Goal: Task Accomplishment & Management: Manage account settings

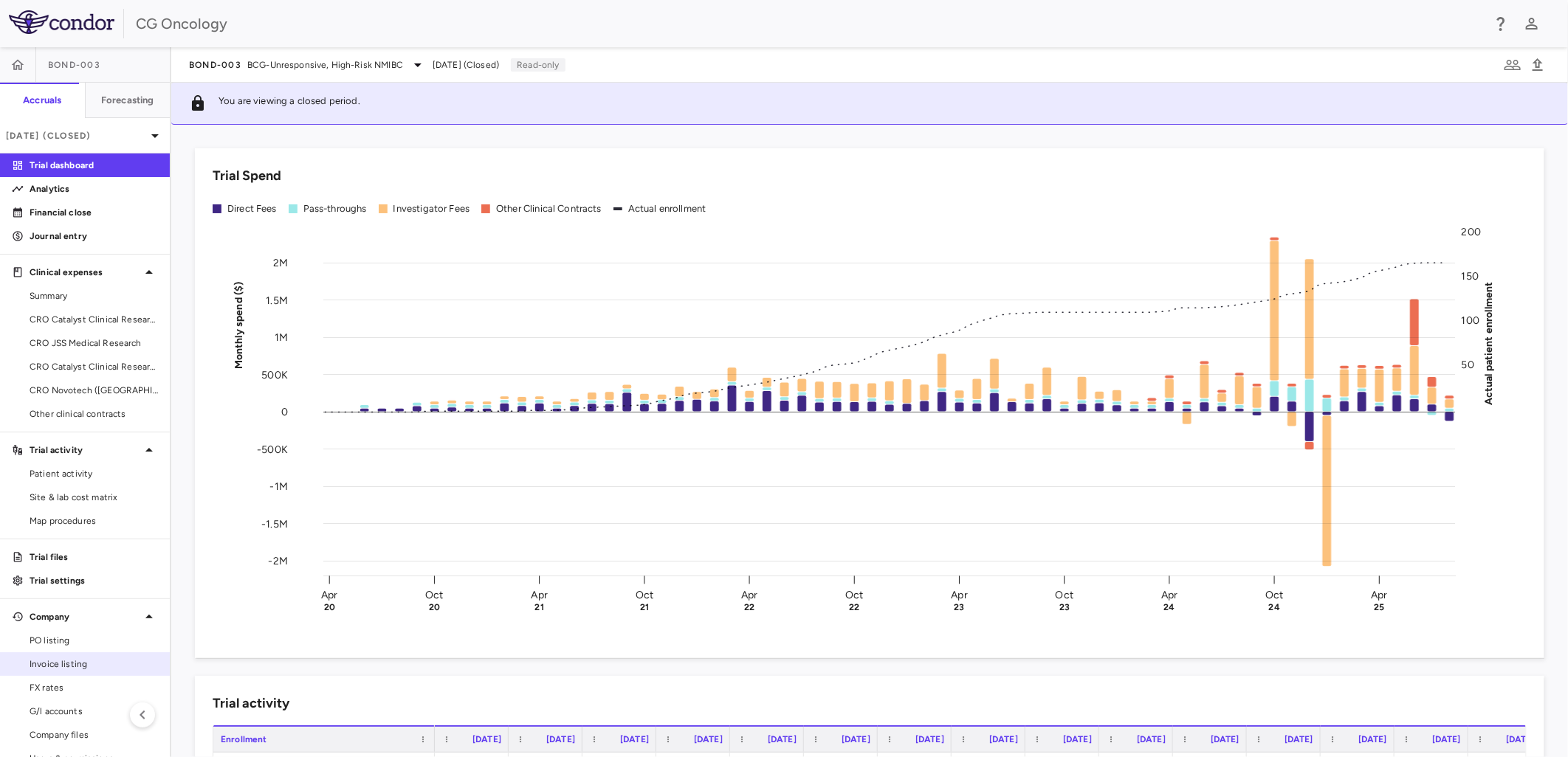
scroll to position [25, 0]
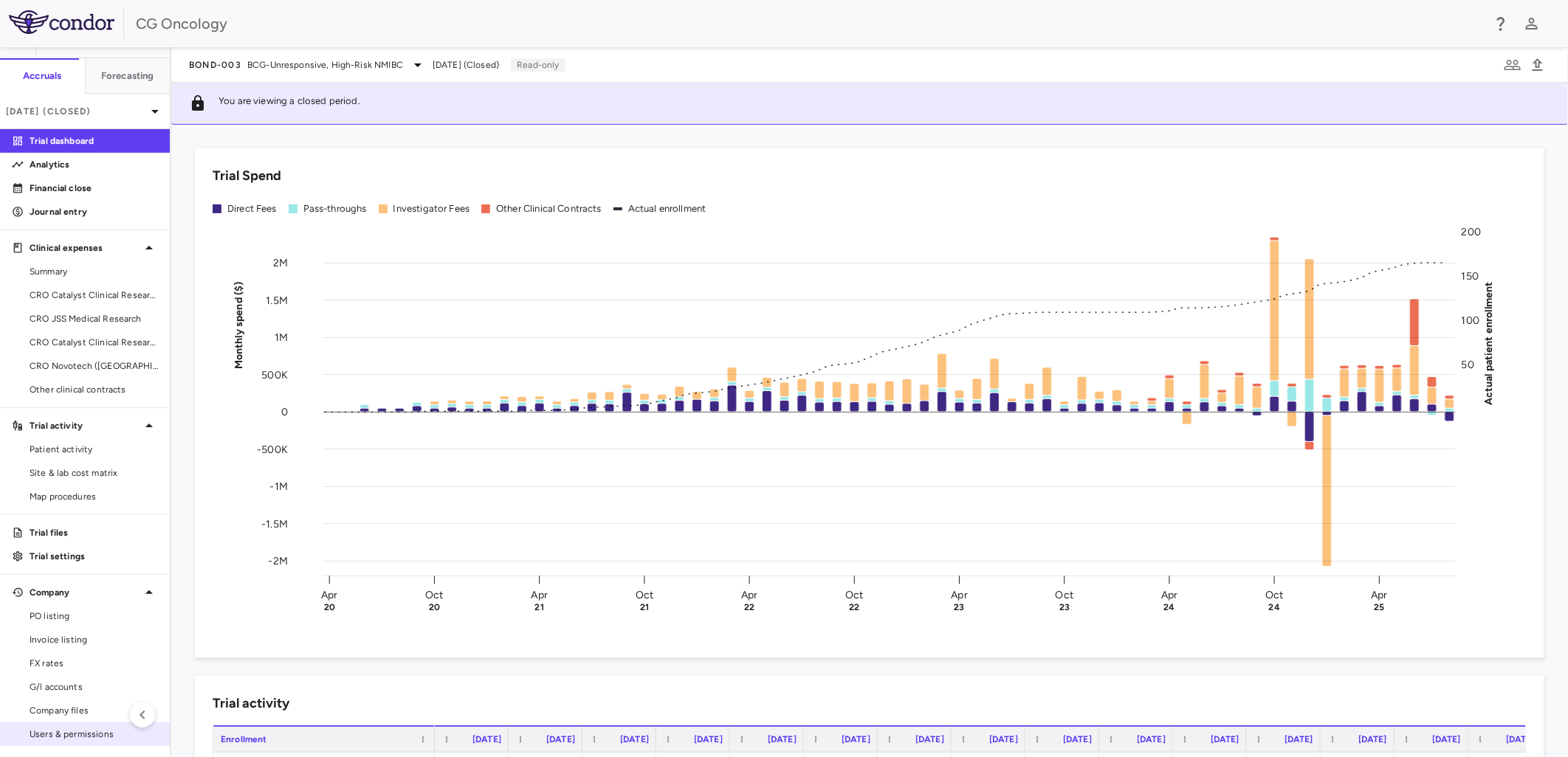
click at [60, 727] on span "Users & permissions" at bounding box center [94, 734] width 128 height 13
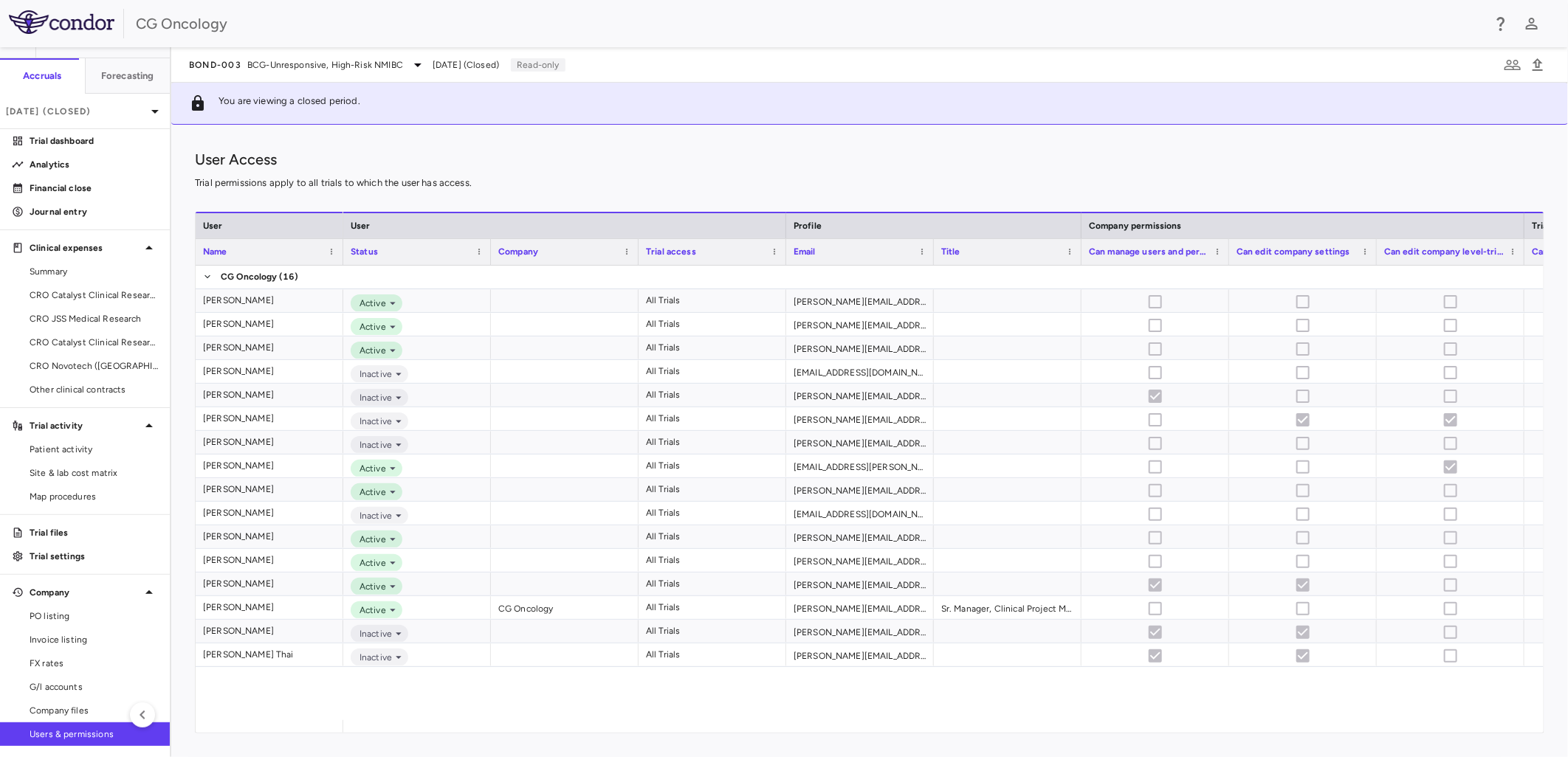
click at [69, 15] on img at bounding box center [62, 22] width 106 height 24
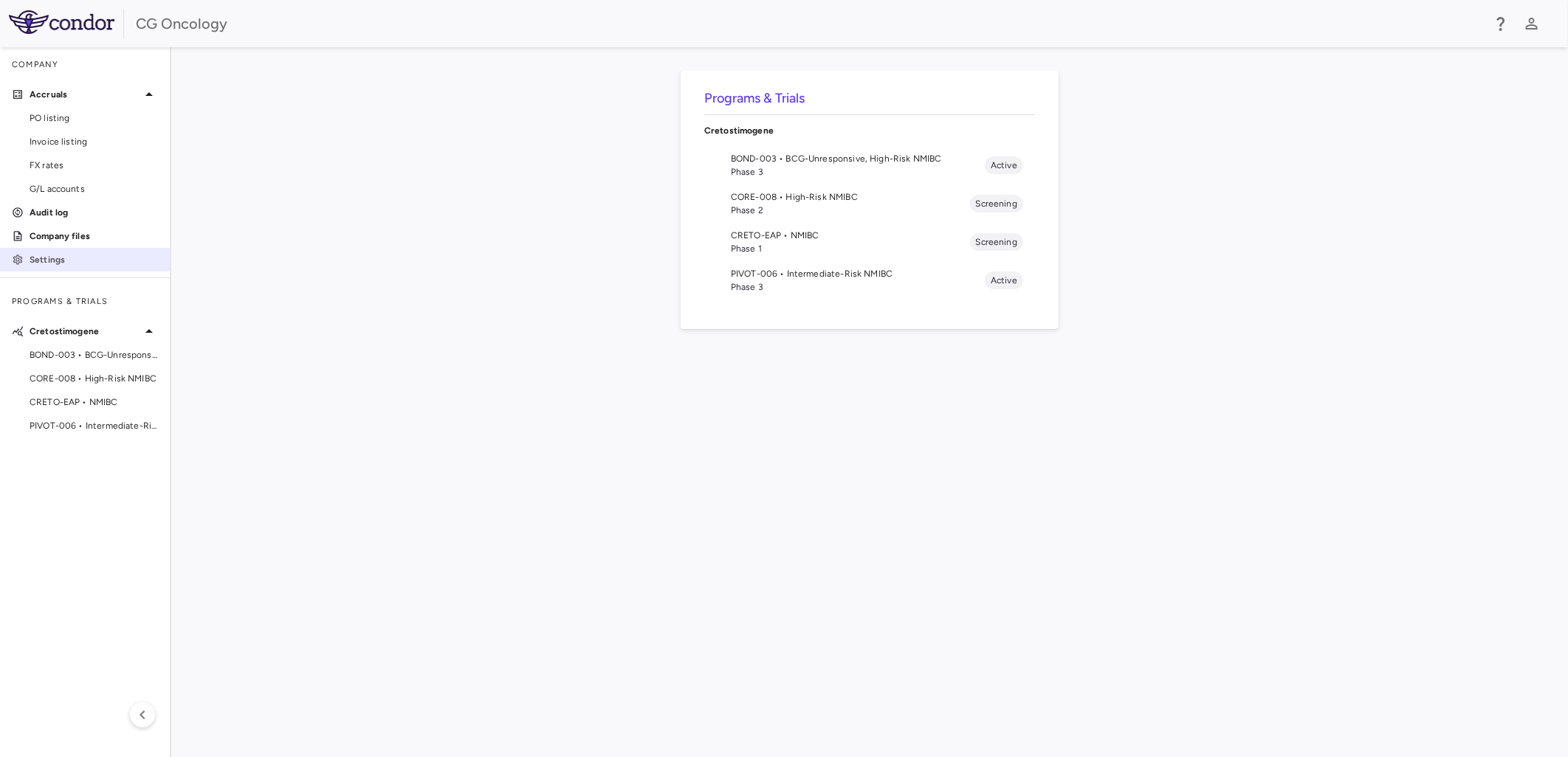
click at [46, 263] on p "Settings" at bounding box center [94, 259] width 128 height 13
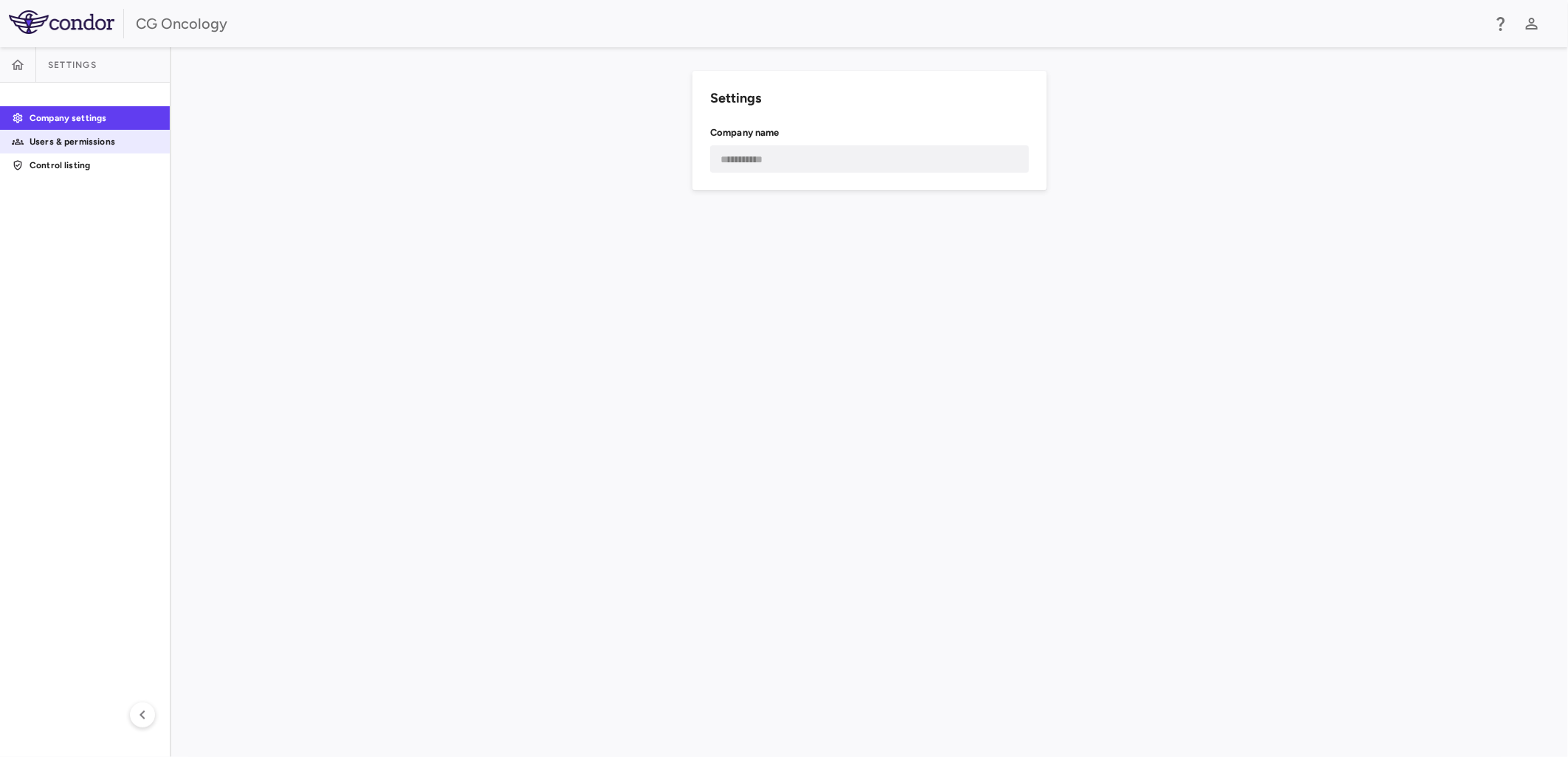
click at [108, 131] on link "Users & permissions" at bounding box center [85, 141] width 170 height 22
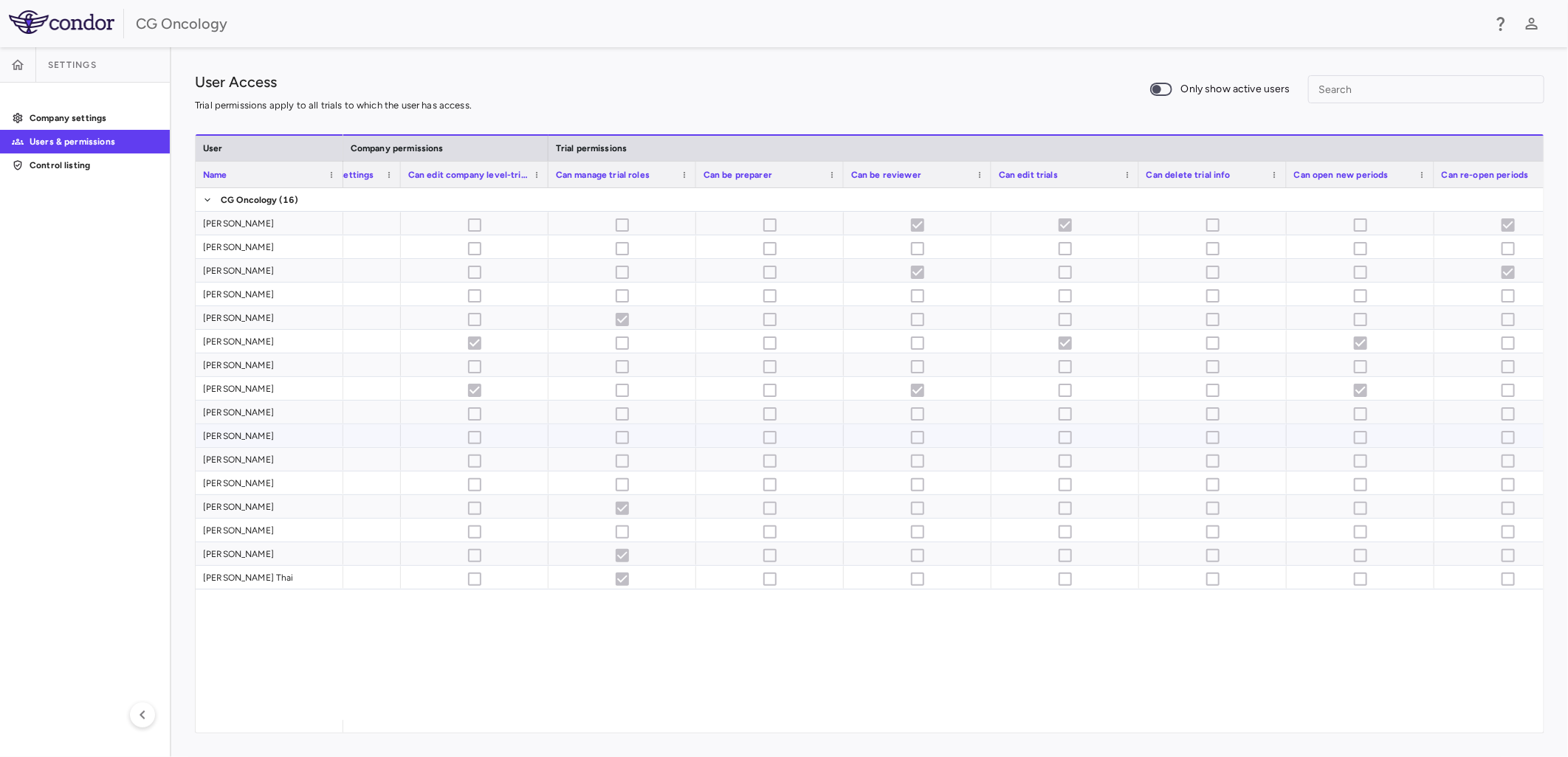
scroll to position [0, 1012]
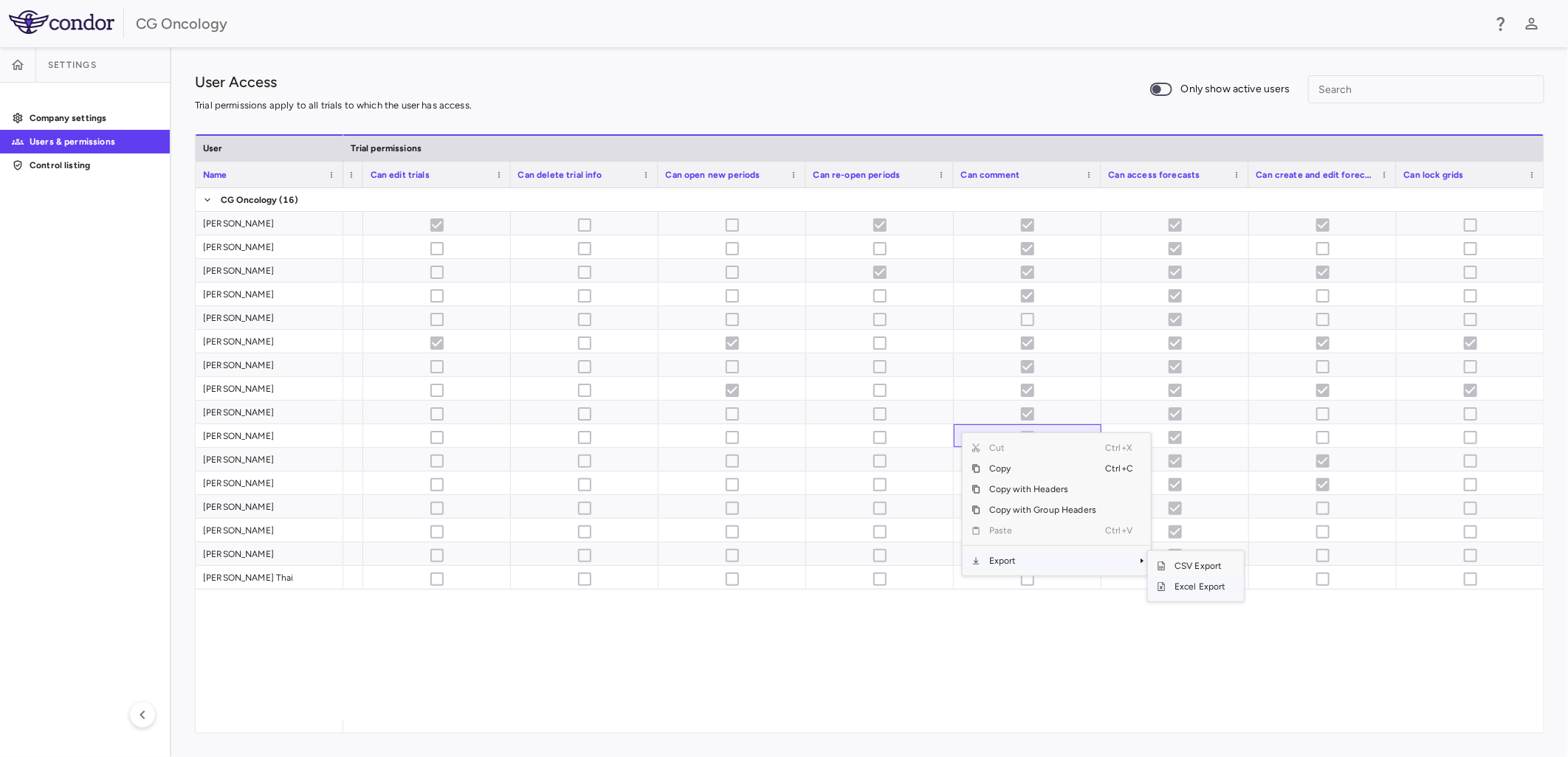
click at [1187, 585] on span "Excel Export" at bounding box center [1200, 586] width 69 height 21
